Goal: Browse casually

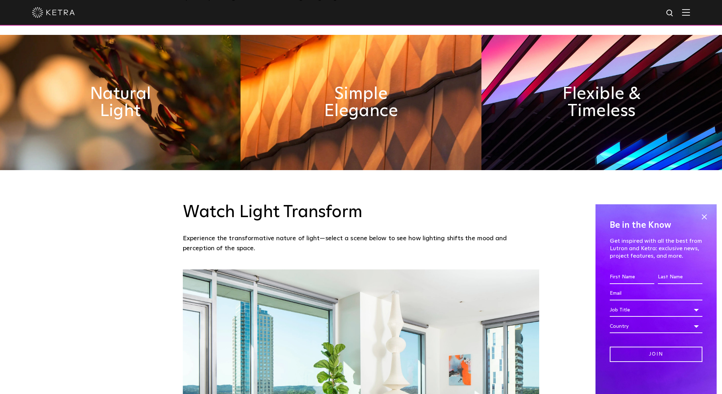
scroll to position [147, 0]
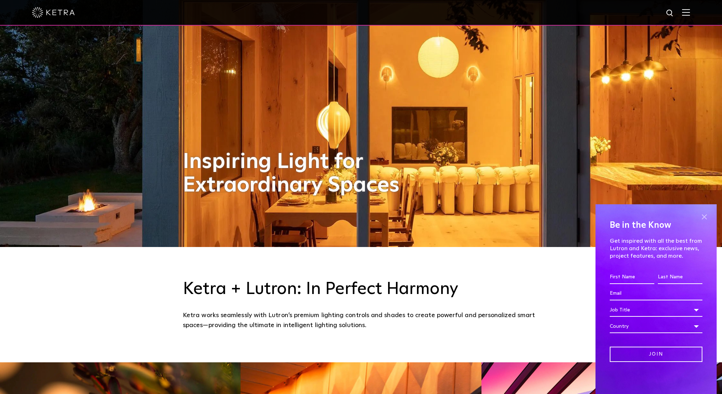
click at [705, 221] on span at bounding box center [704, 217] width 11 height 11
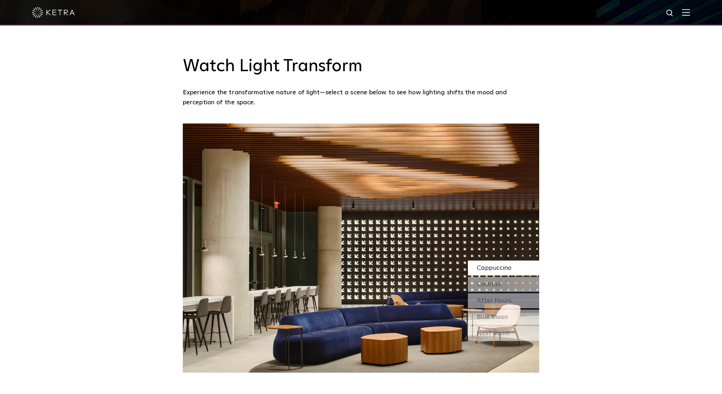
scroll to position [636, 0]
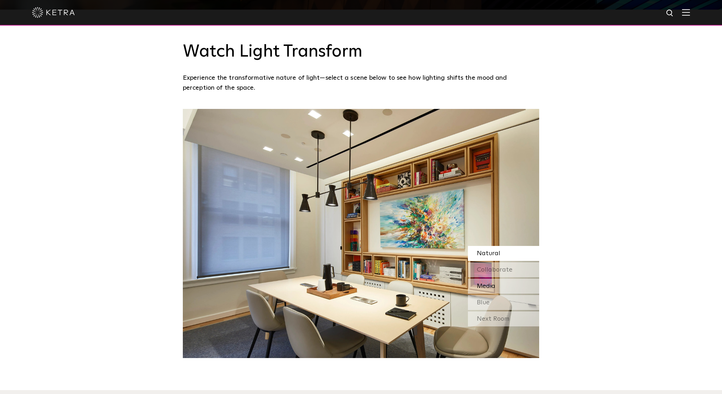
click at [500, 288] on div "Media" at bounding box center [503, 286] width 71 height 15
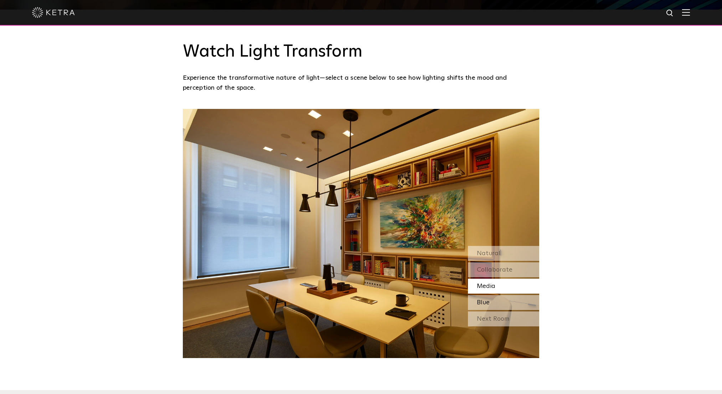
click at [499, 301] on div "Blue" at bounding box center [503, 302] width 71 height 15
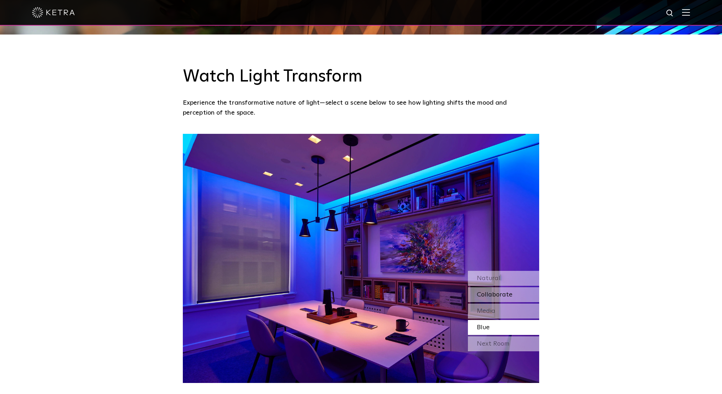
scroll to position [610, 0]
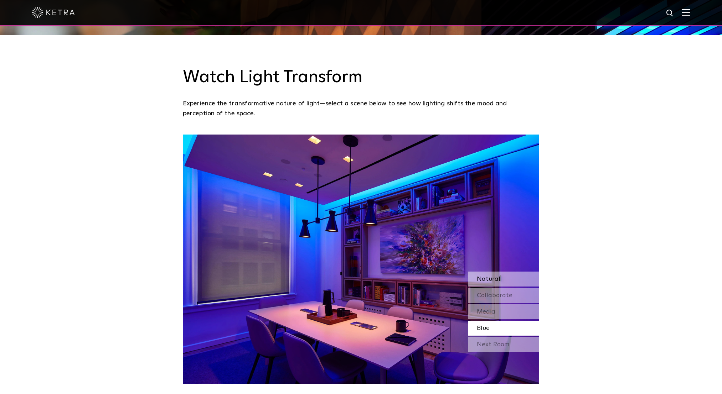
click at [497, 278] on span "Natural" at bounding box center [489, 279] width 24 height 6
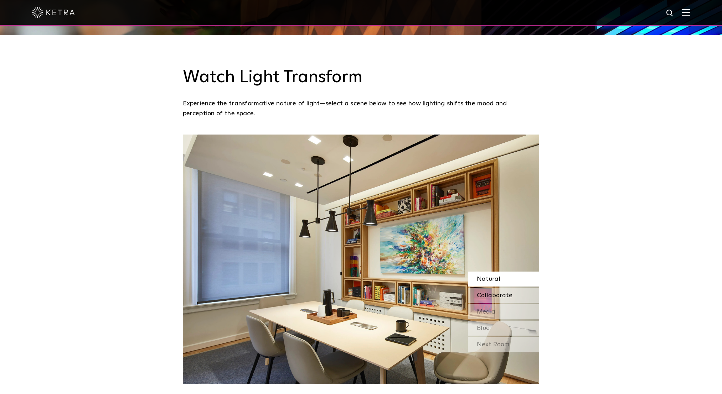
click at [493, 292] on span "Collaborate" at bounding box center [495, 295] width 36 height 6
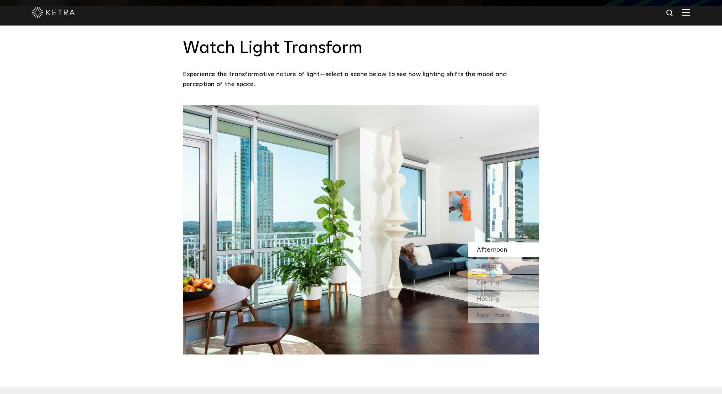
scroll to position [641, 0]
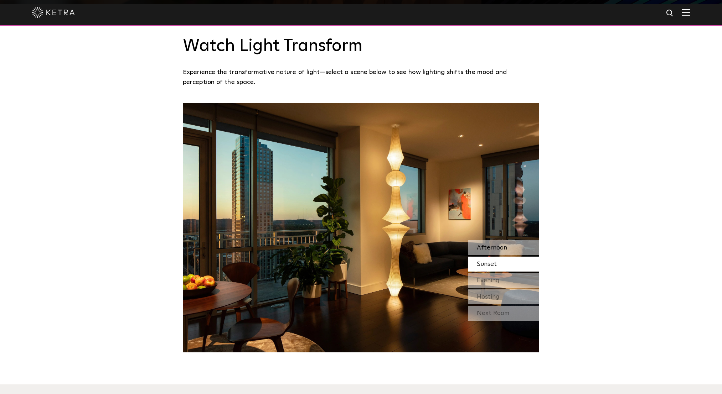
click at [513, 243] on div "Afternoon" at bounding box center [503, 247] width 71 height 15
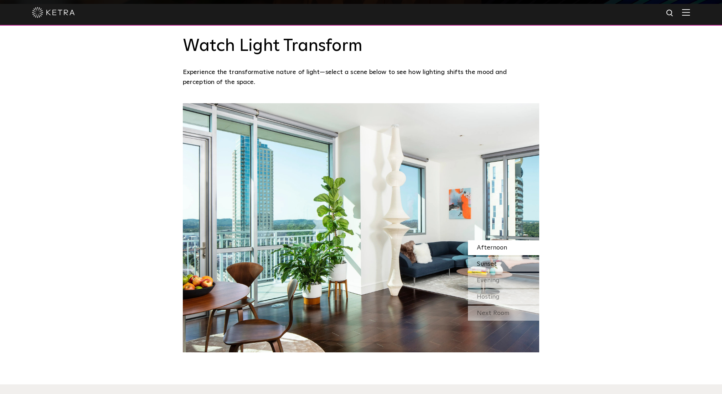
click at [494, 258] on div "Sunset" at bounding box center [503, 264] width 71 height 15
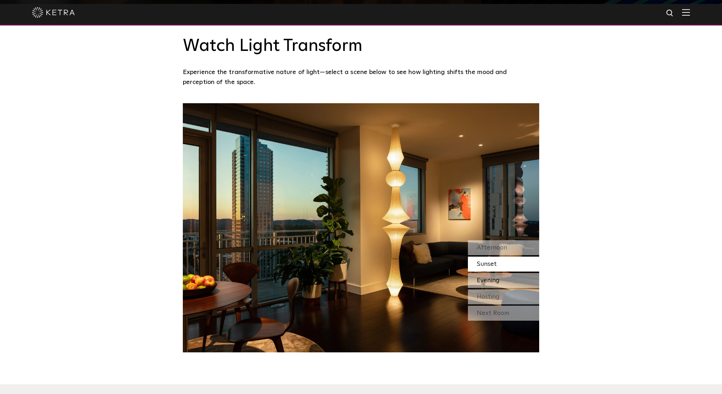
click at [486, 280] on span "Evening" at bounding box center [488, 281] width 23 height 6
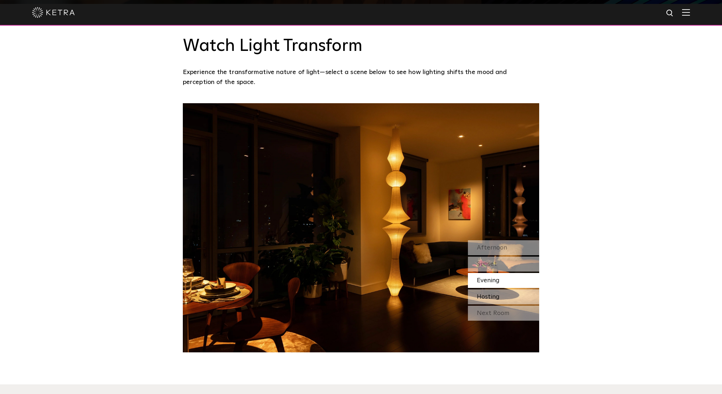
click at [487, 297] on span "Hosting" at bounding box center [488, 297] width 23 height 6
